Goal: Information Seeking & Learning: Learn about a topic

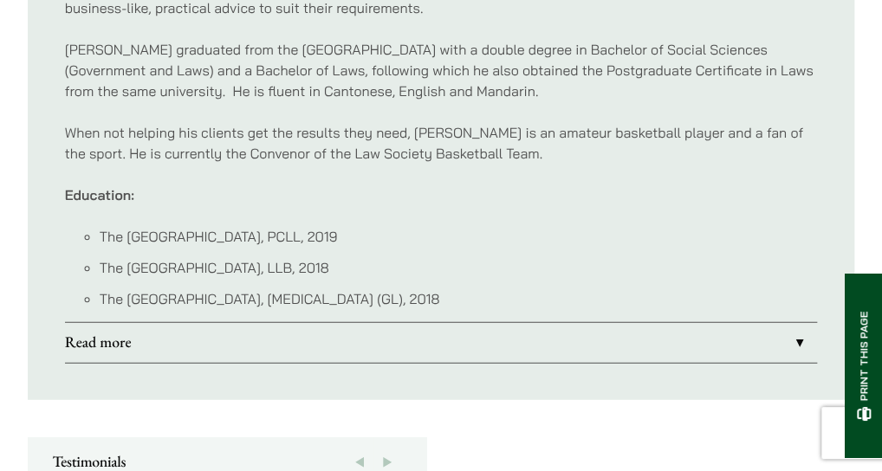
scroll to position [1479, 0]
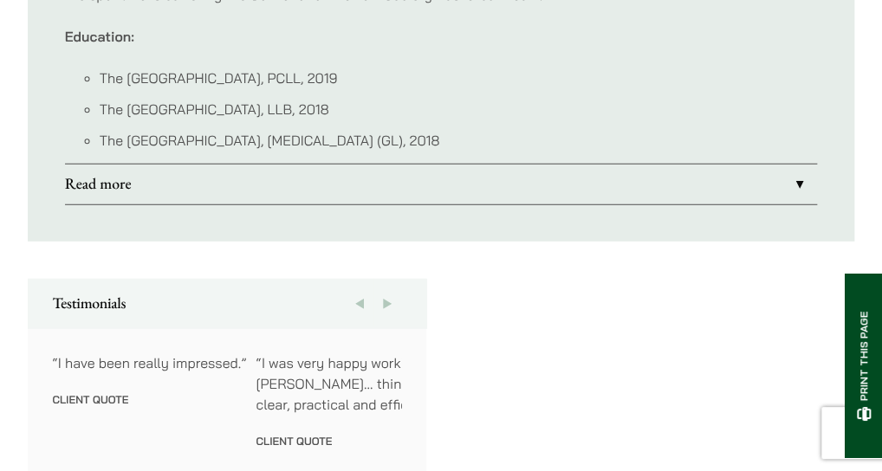
click at [783, 165] on link "Read more" at bounding box center [441, 185] width 753 height 40
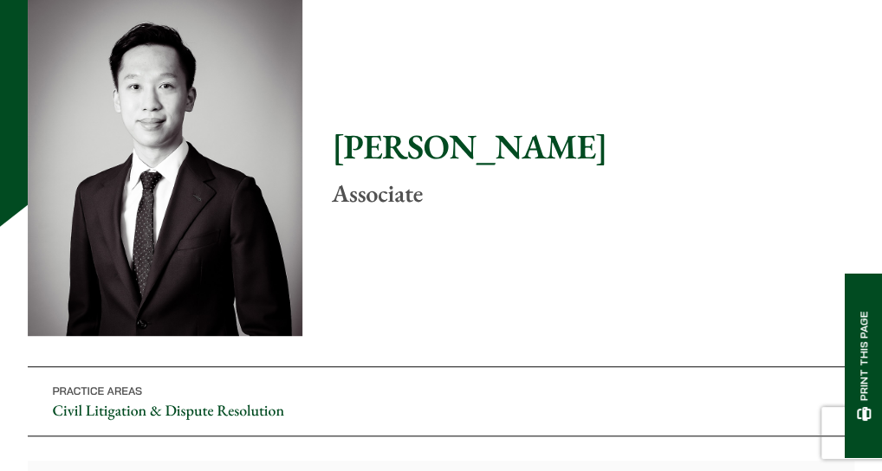
scroll to position [139, 0]
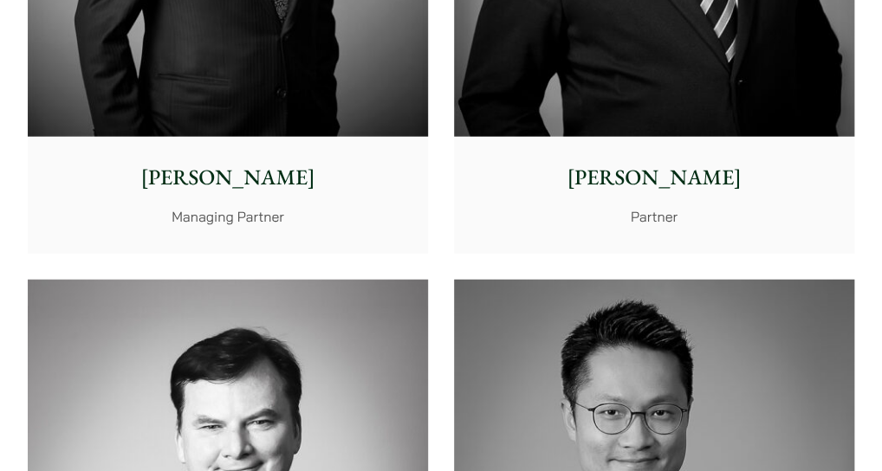
scroll to position [1360, 0]
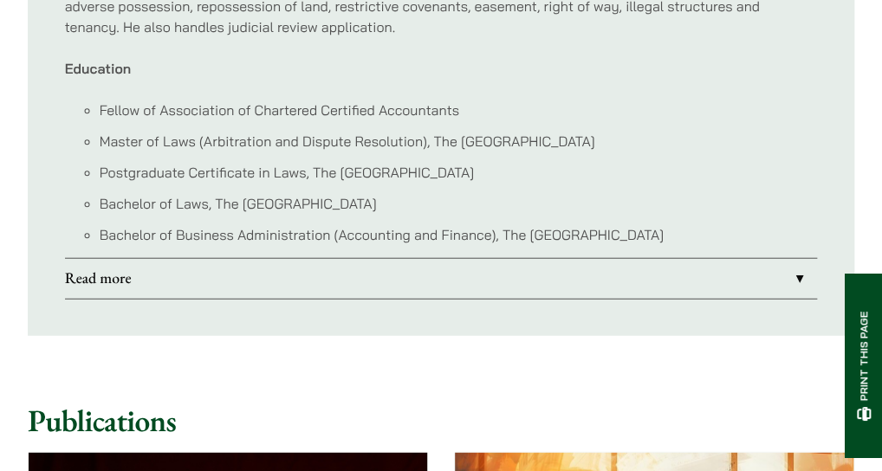
scroll to position [1313, 0]
